Goal: Information Seeking & Learning: Check status

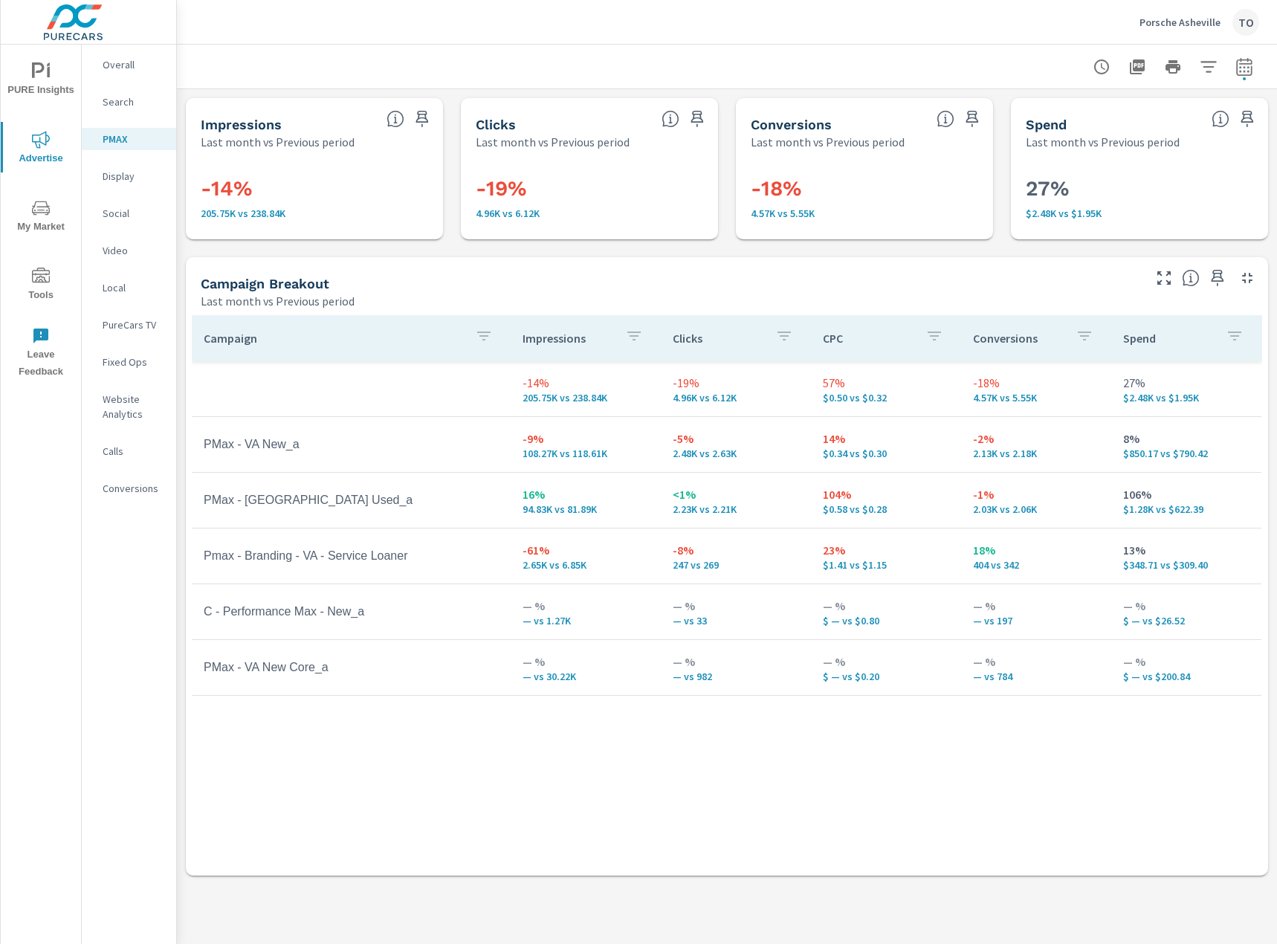
click at [1203, 16] on p "Porsche Asheville" at bounding box center [1180, 22] width 81 height 13
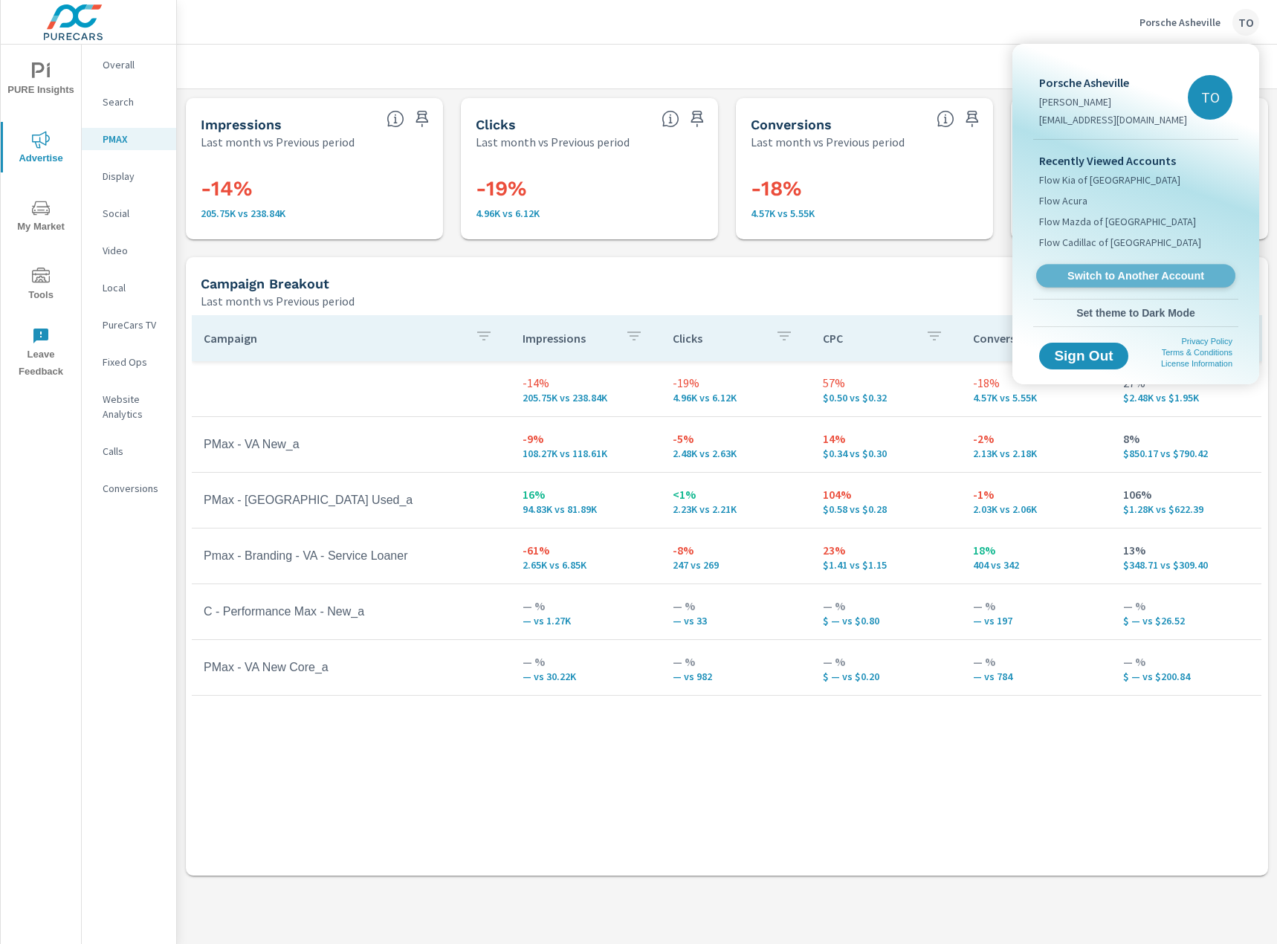
click at [1088, 272] on span "Switch to Another Account" at bounding box center [1136, 276] width 182 height 14
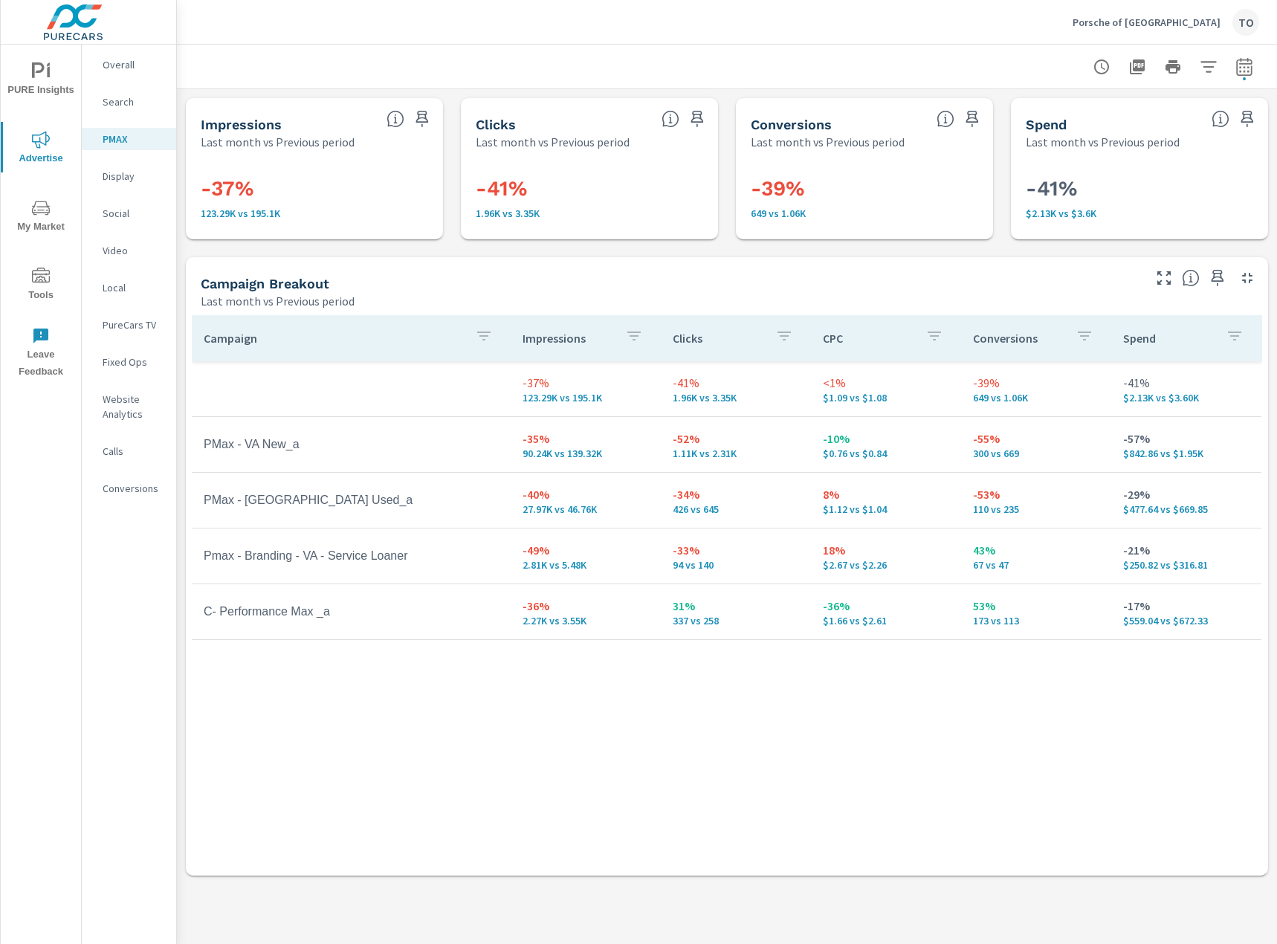
click at [1256, 58] on button "button" at bounding box center [1245, 67] width 30 height 30
select select "Last month"
select select "Previous period"
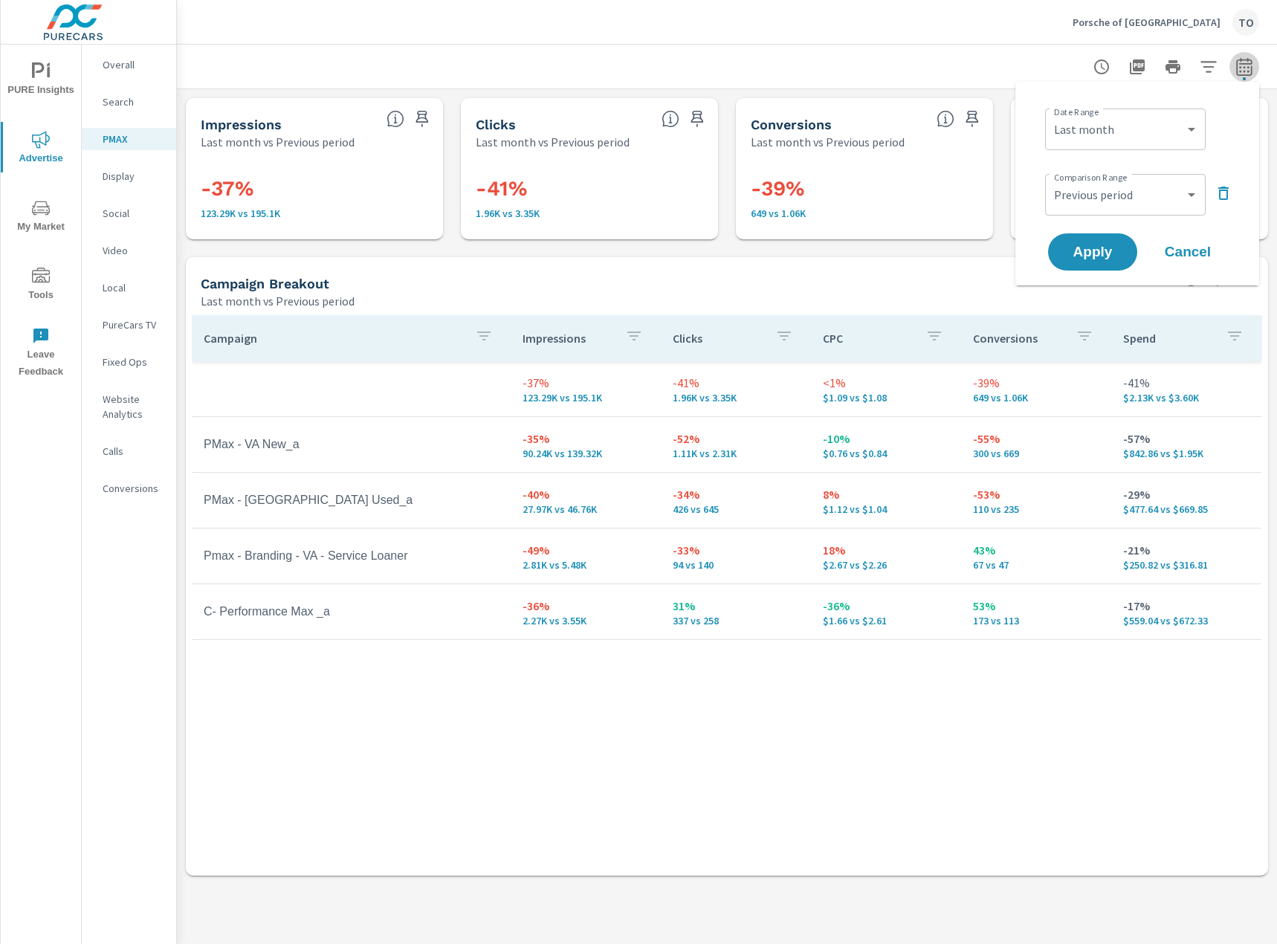
click at [1255, 58] on button "button" at bounding box center [1245, 67] width 30 height 30
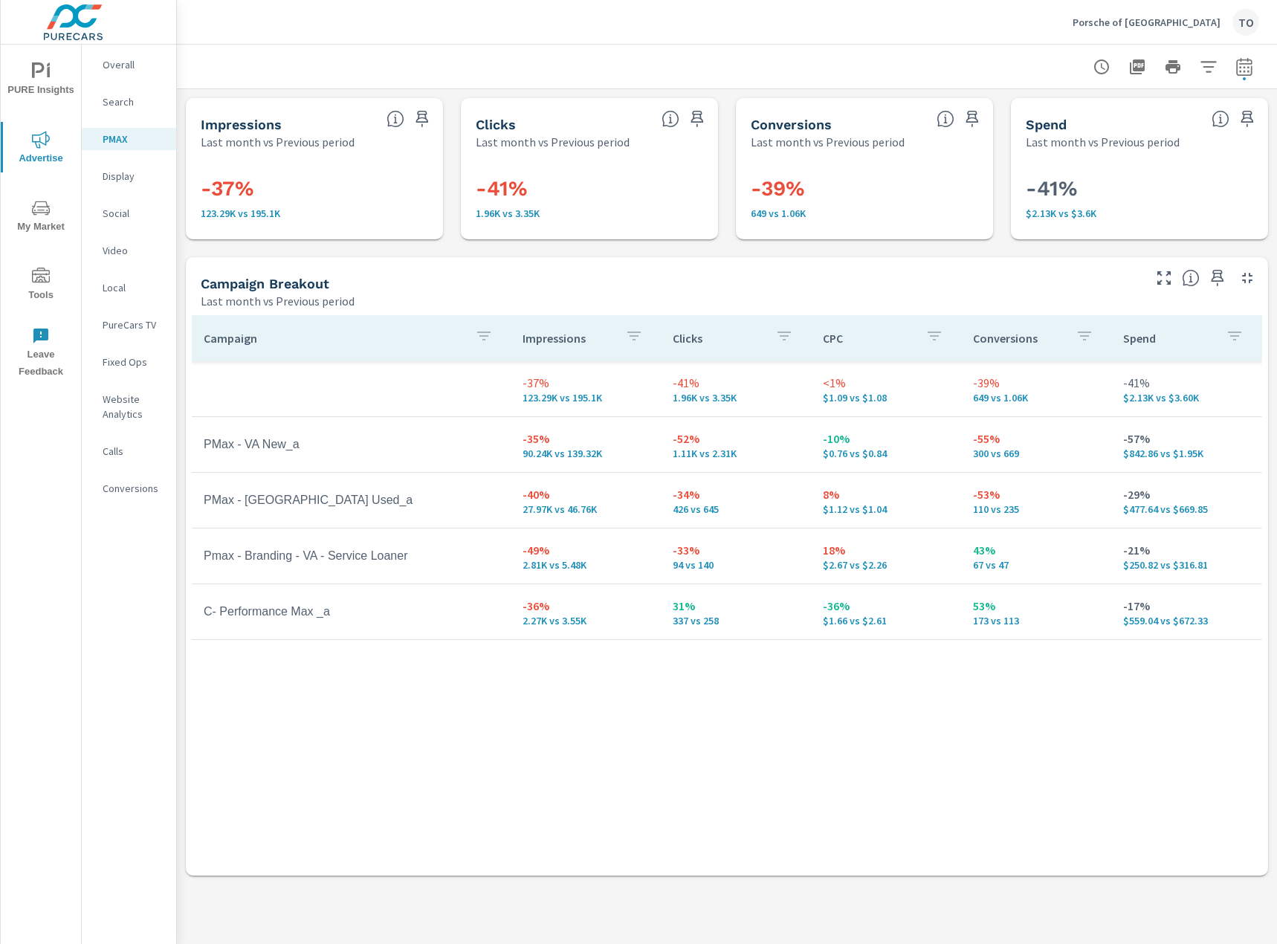
click at [149, 102] on p "Search" at bounding box center [134, 101] width 62 height 15
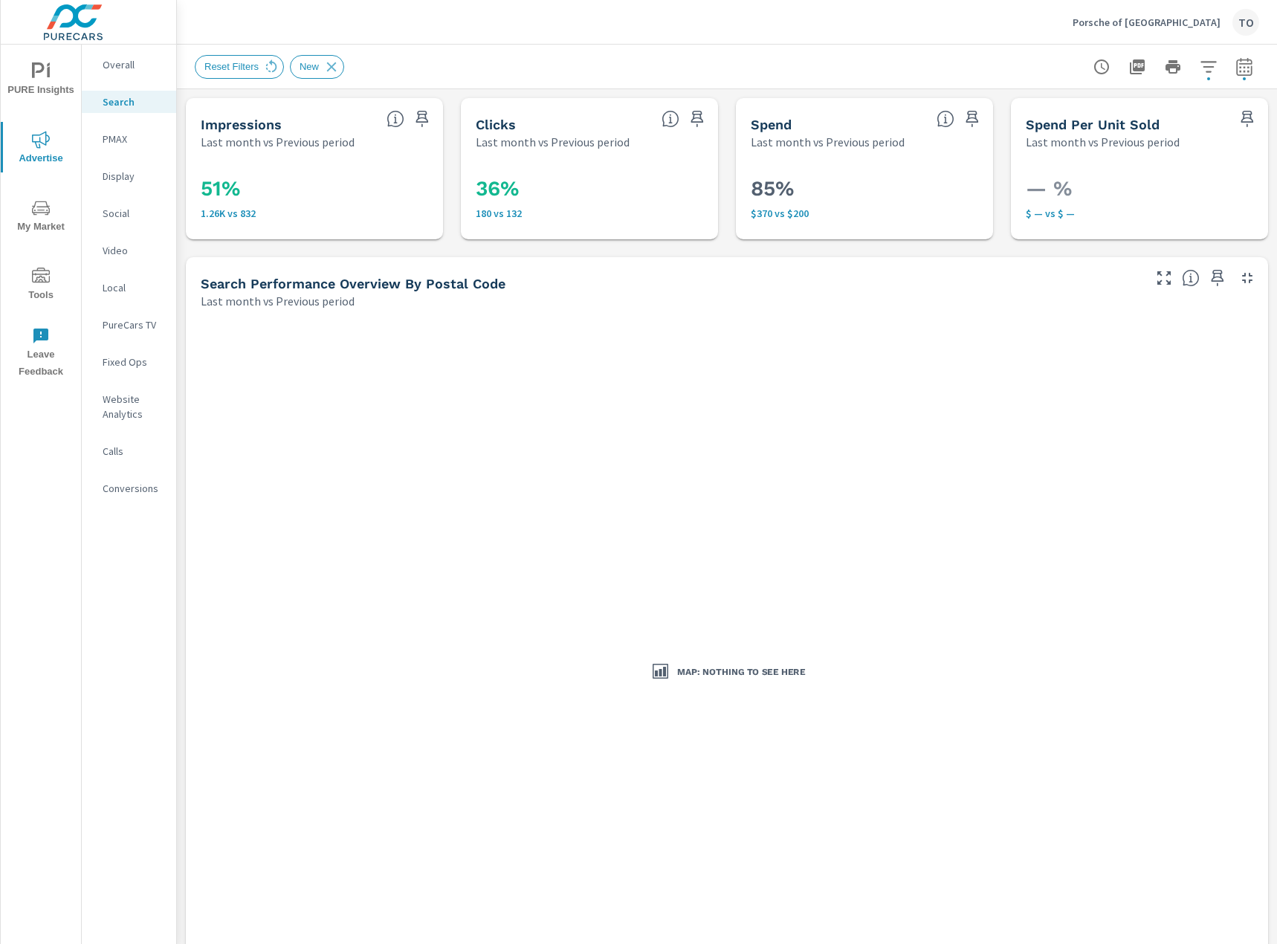
click at [146, 103] on p "Search" at bounding box center [134, 101] width 62 height 15
click at [258, 67] on span "Reset Filters" at bounding box center [232, 66] width 72 height 11
click at [271, 67] on icon at bounding box center [271, 67] width 16 height 16
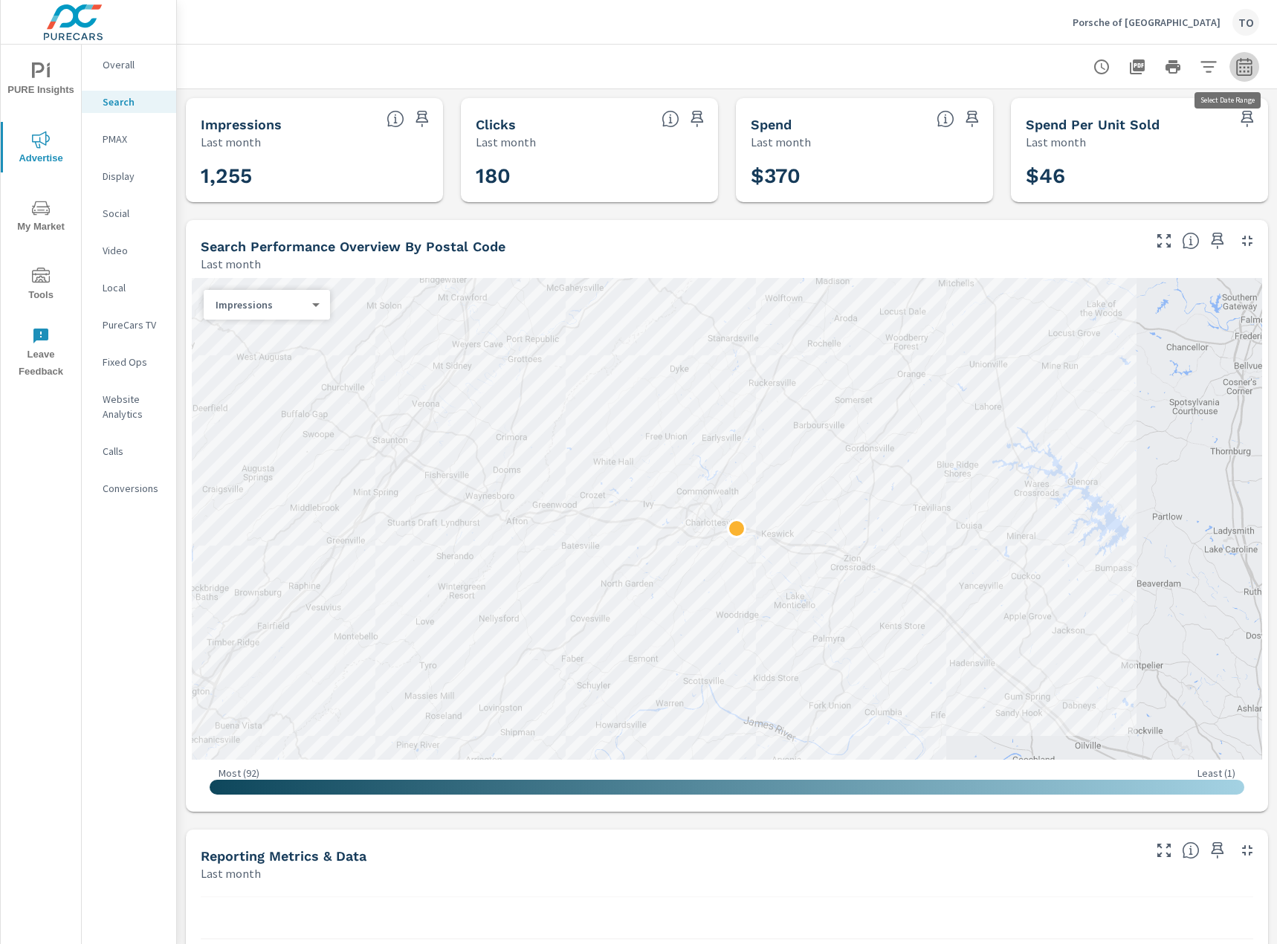
click at [1250, 68] on icon "button" at bounding box center [1245, 67] width 18 height 18
select select "Last month"
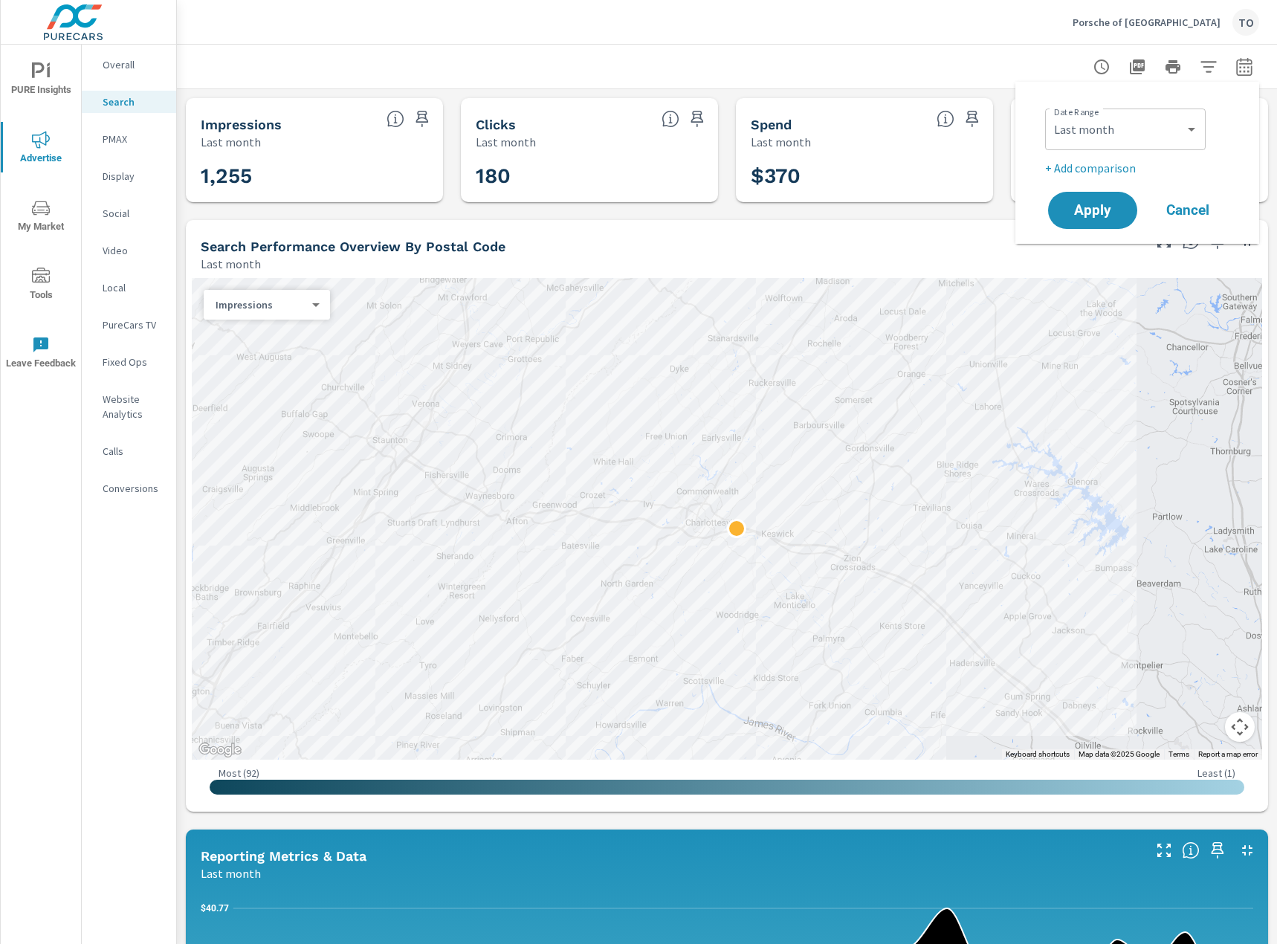
click at [1122, 168] on p "+ Add comparison" at bounding box center [1140, 168] width 190 height 18
select select "Previous period"
click at [1111, 196] on select "Custom Previous period Previous month Previous year" at bounding box center [1125, 195] width 149 height 30
click at [1108, 245] on span "Apply" at bounding box center [1092, 252] width 61 height 14
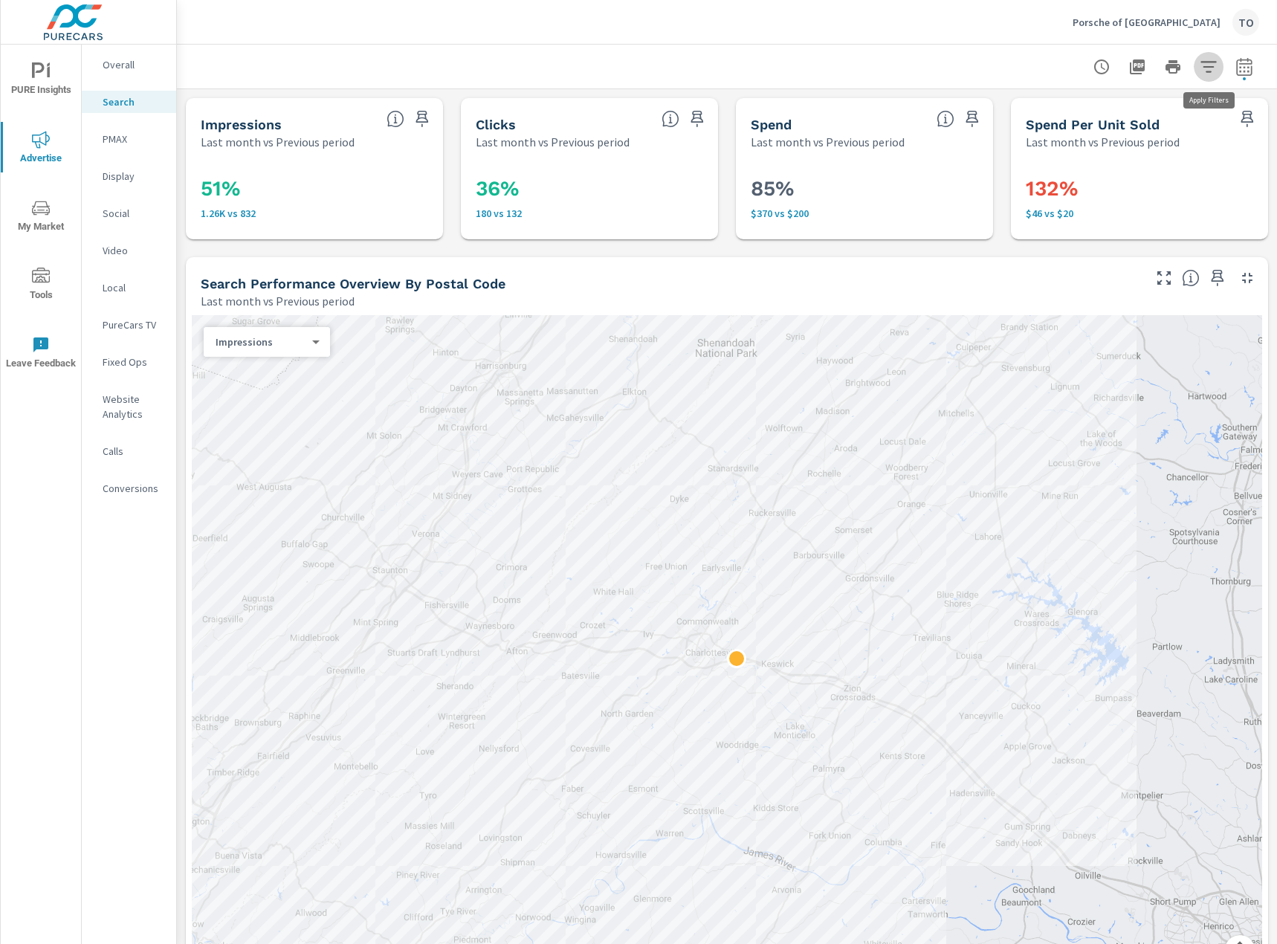
click at [1204, 59] on icon "button" at bounding box center [1209, 67] width 18 height 18
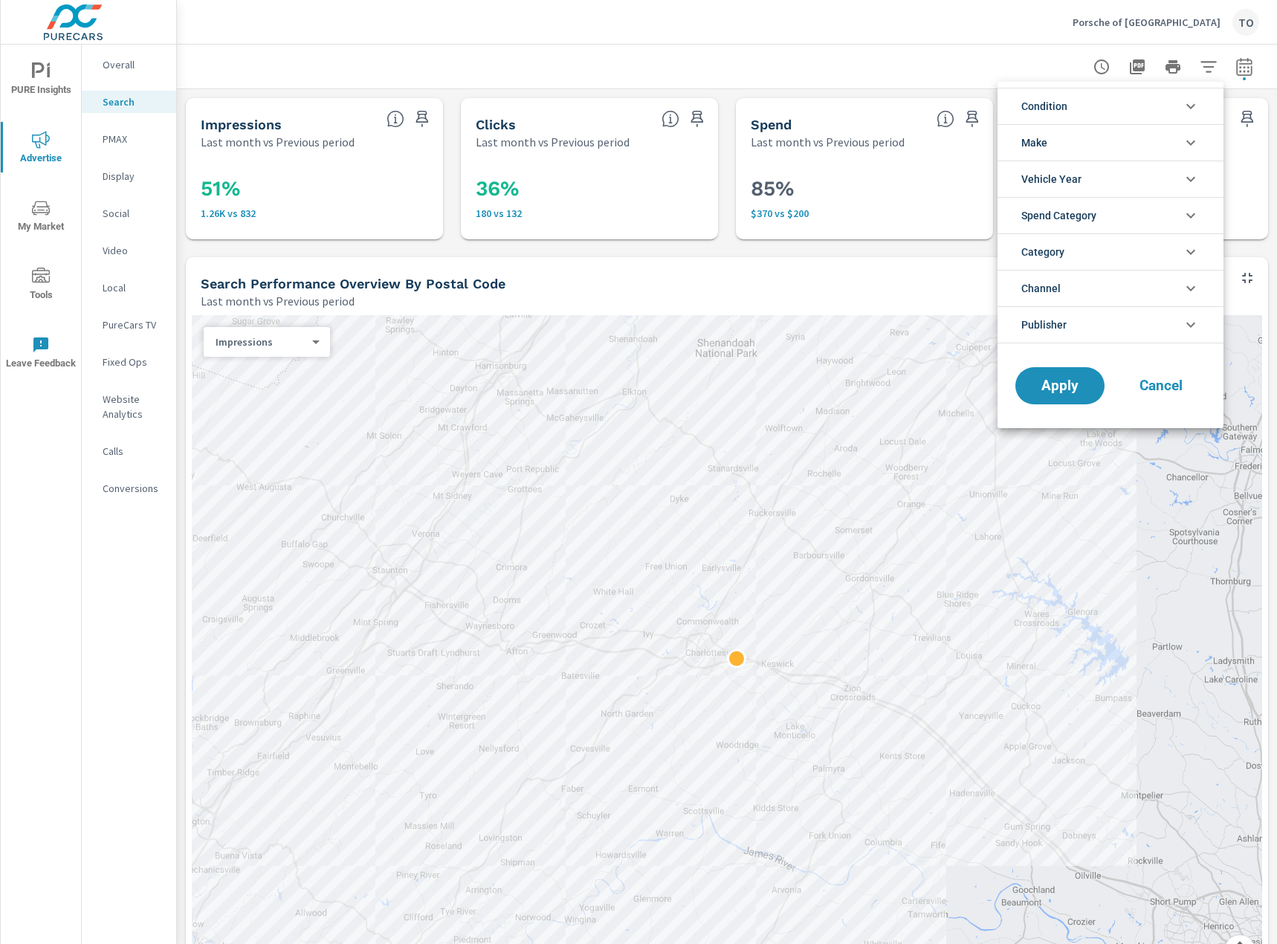
click at [1129, 206] on li "Spend Category" at bounding box center [1111, 215] width 226 height 36
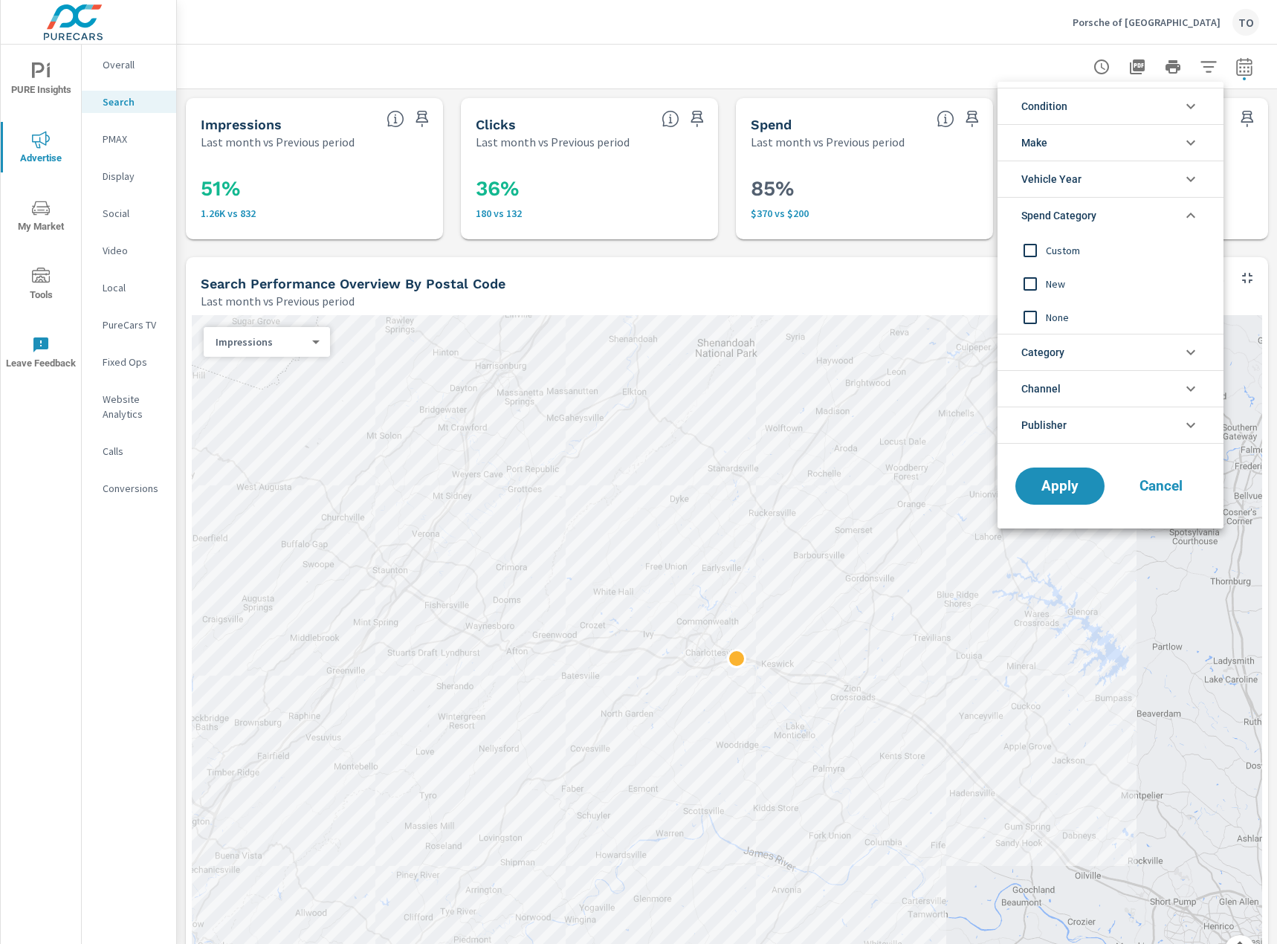
click at [1071, 282] on span "New" at bounding box center [1127, 284] width 163 height 18
click at [1062, 491] on span "Apply" at bounding box center [1060, 487] width 61 height 14
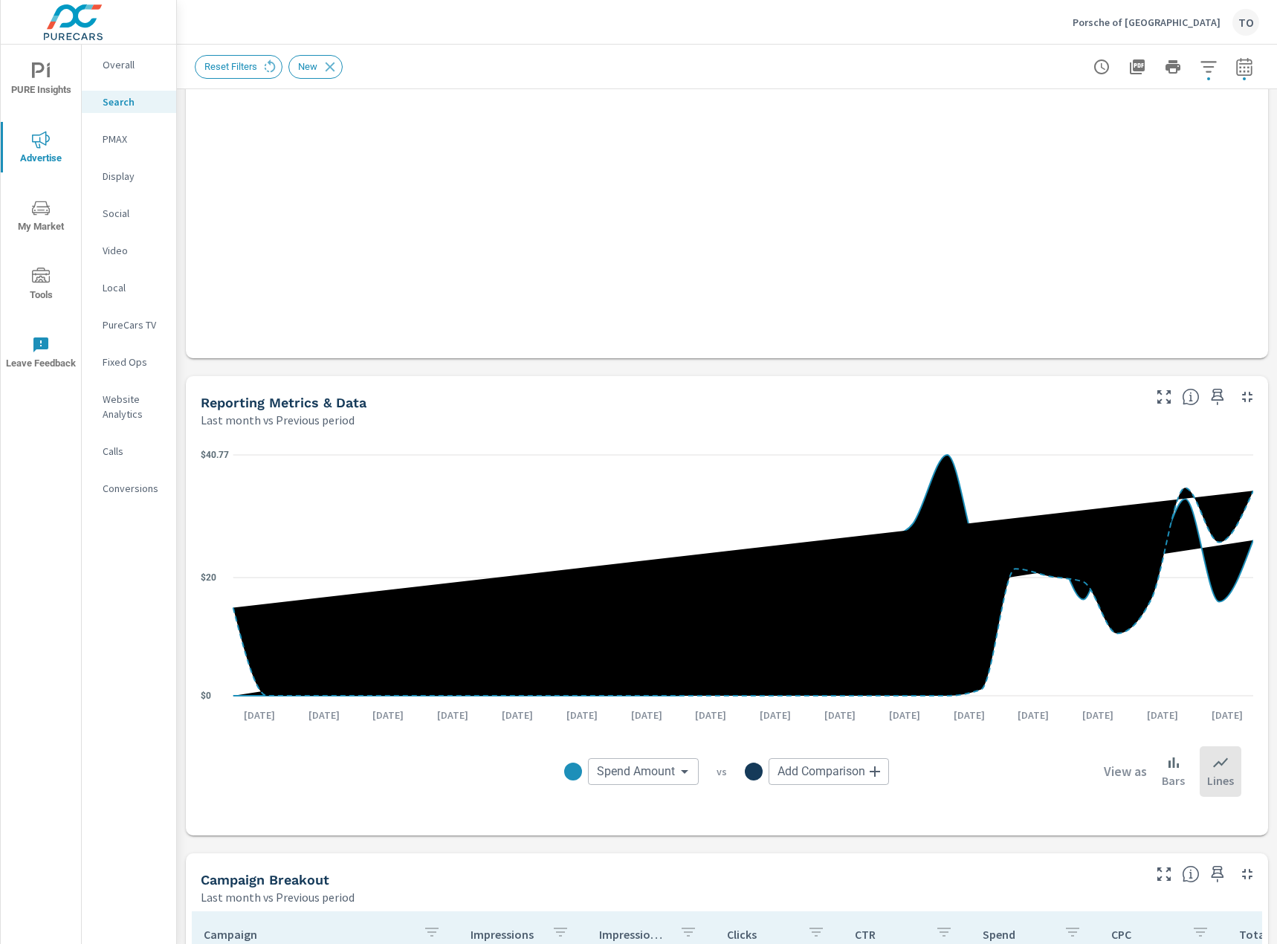
scroll to position [555, 0]
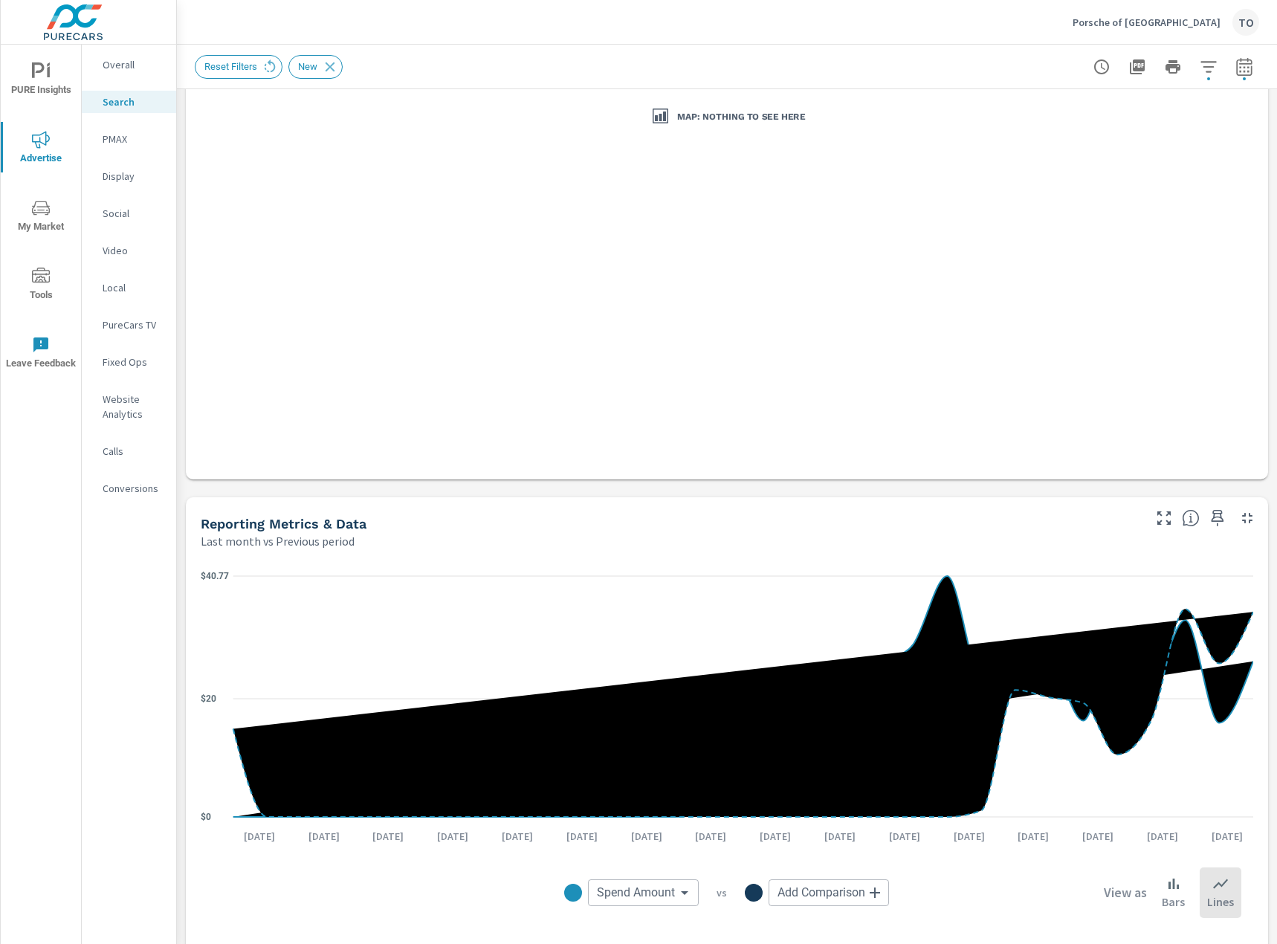
click at [1197, 74] on button "button" at bounding box center [1209, 67] width 30 height 30
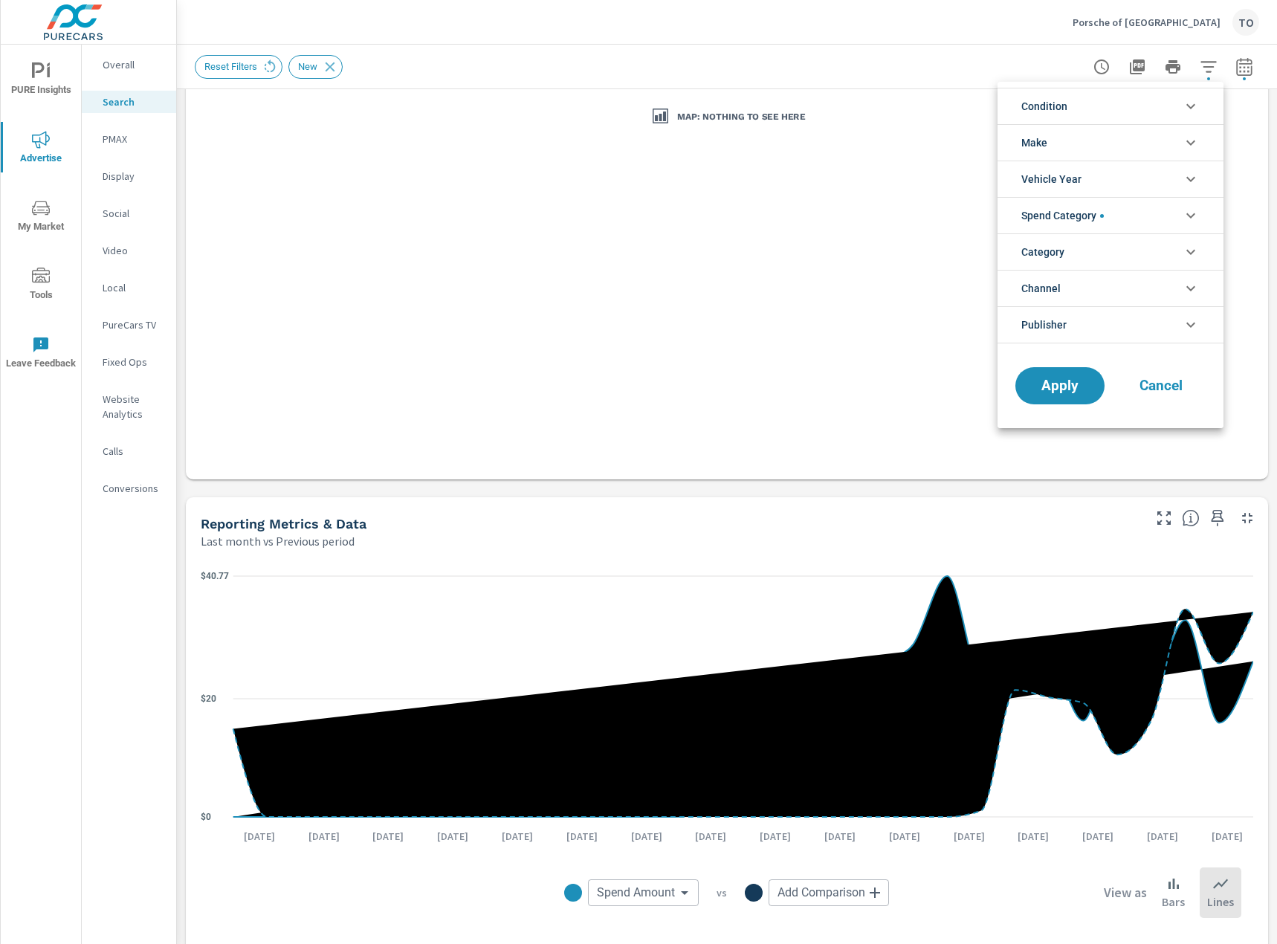
click at [1116, 217] on li "Spend Category" at bounding box center [1111, 215] width 226 height 36
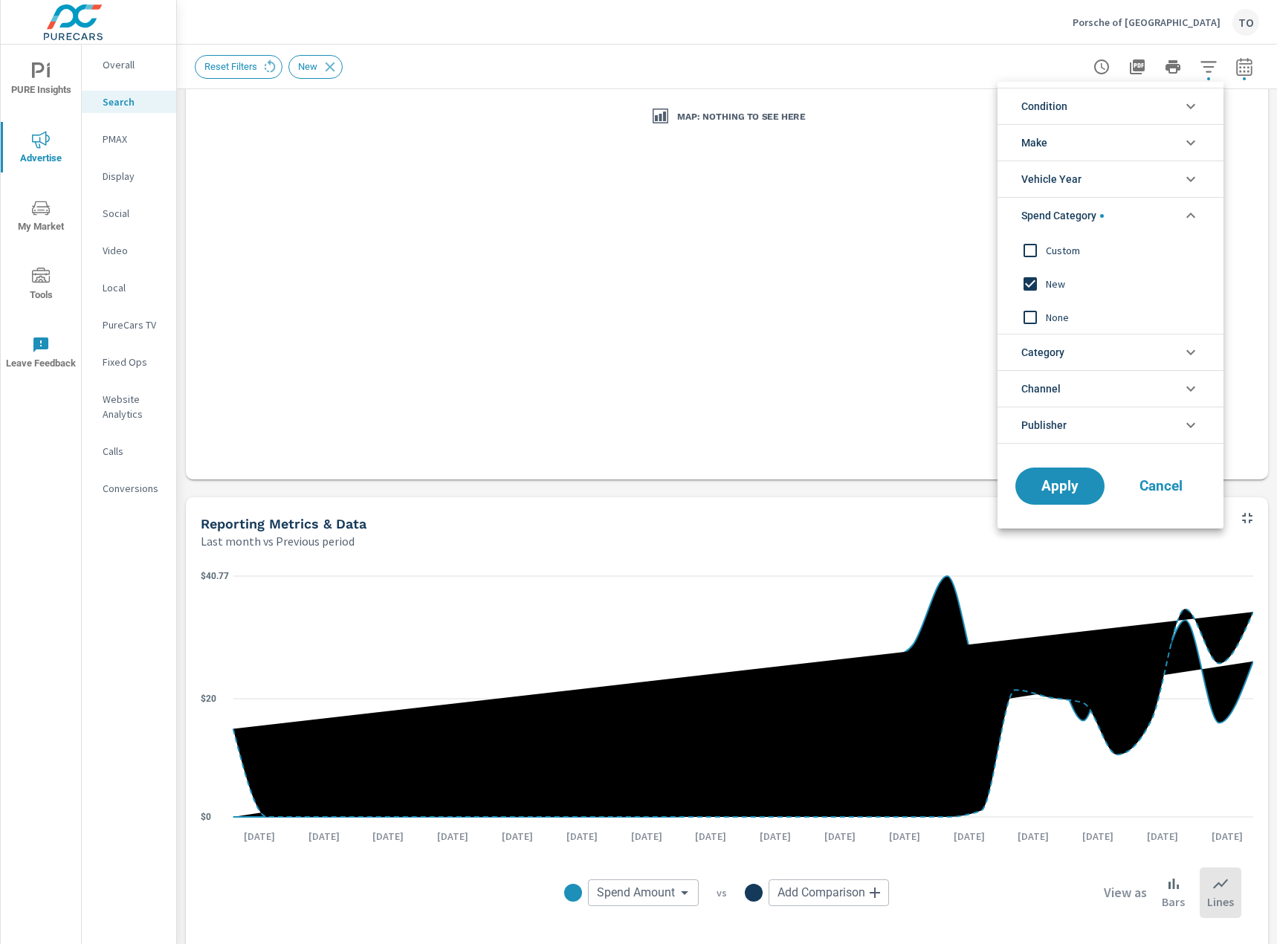
scroll to position [0, 0]
click at [1075, 251] on span "Custom" at bounding box center [1127, 251] width 163 height 18
click at [1057, 484] on span "Apply" at bounding box center [1060, 487] width 61 height 14
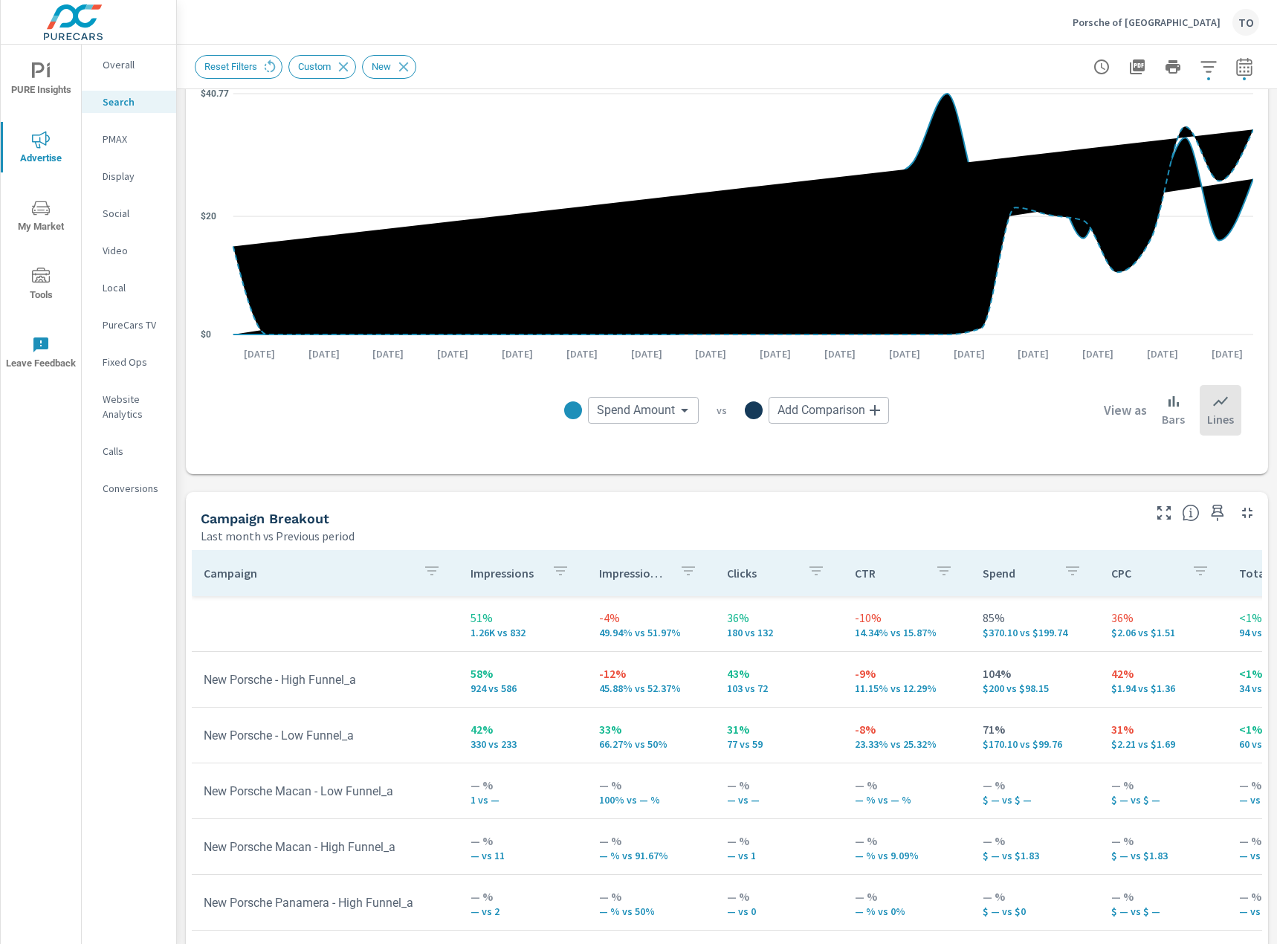
scroll to position [1225, 0]
